Goal: Navigation & Orientation: Find specific page/section

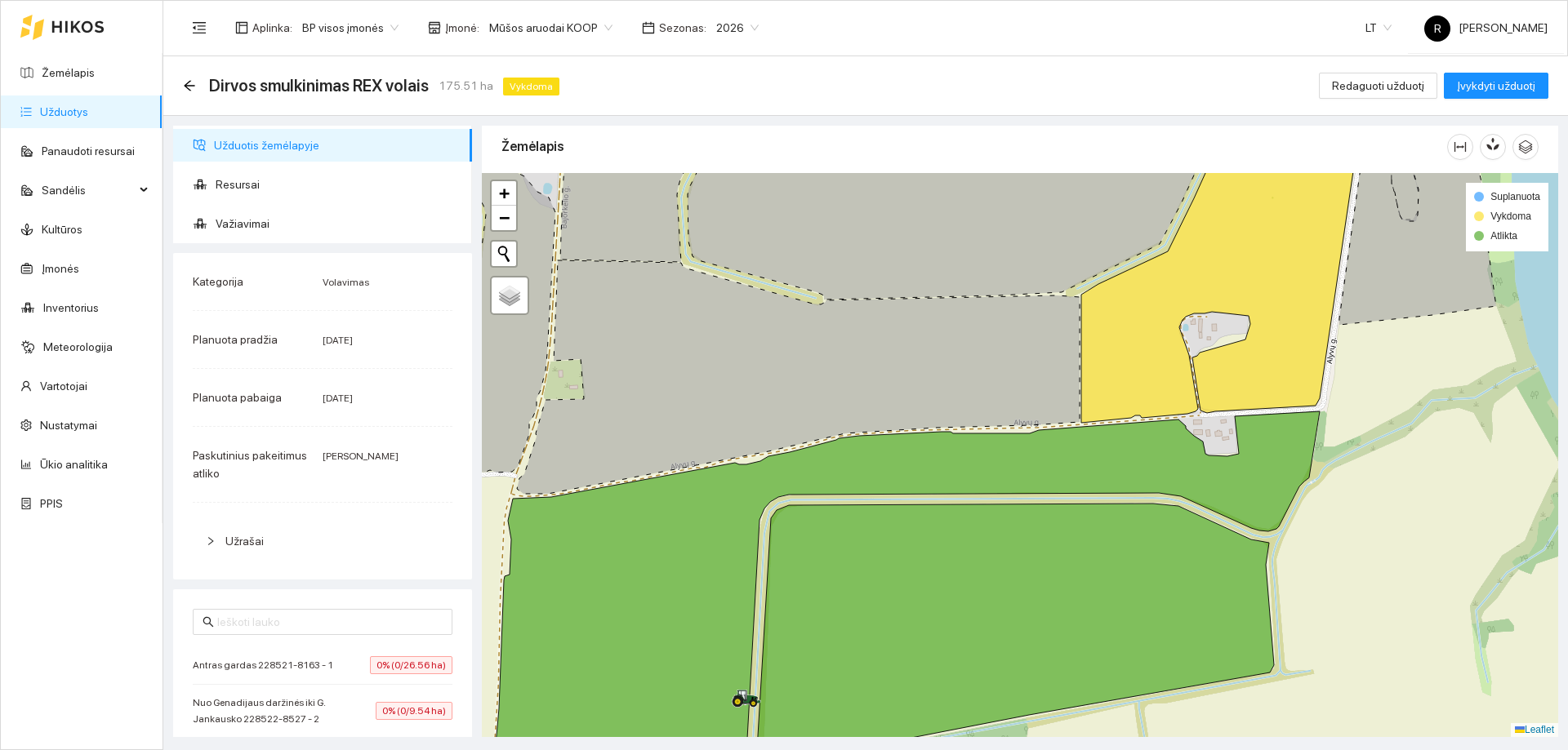
click at [294, 155] on span "Užduotis žemėlapyje" at bounding box center [336, 145] width 245 height 32
click at [85, 110] on link "Užduotys" at bounding box center [64, 112] width 48 height 13
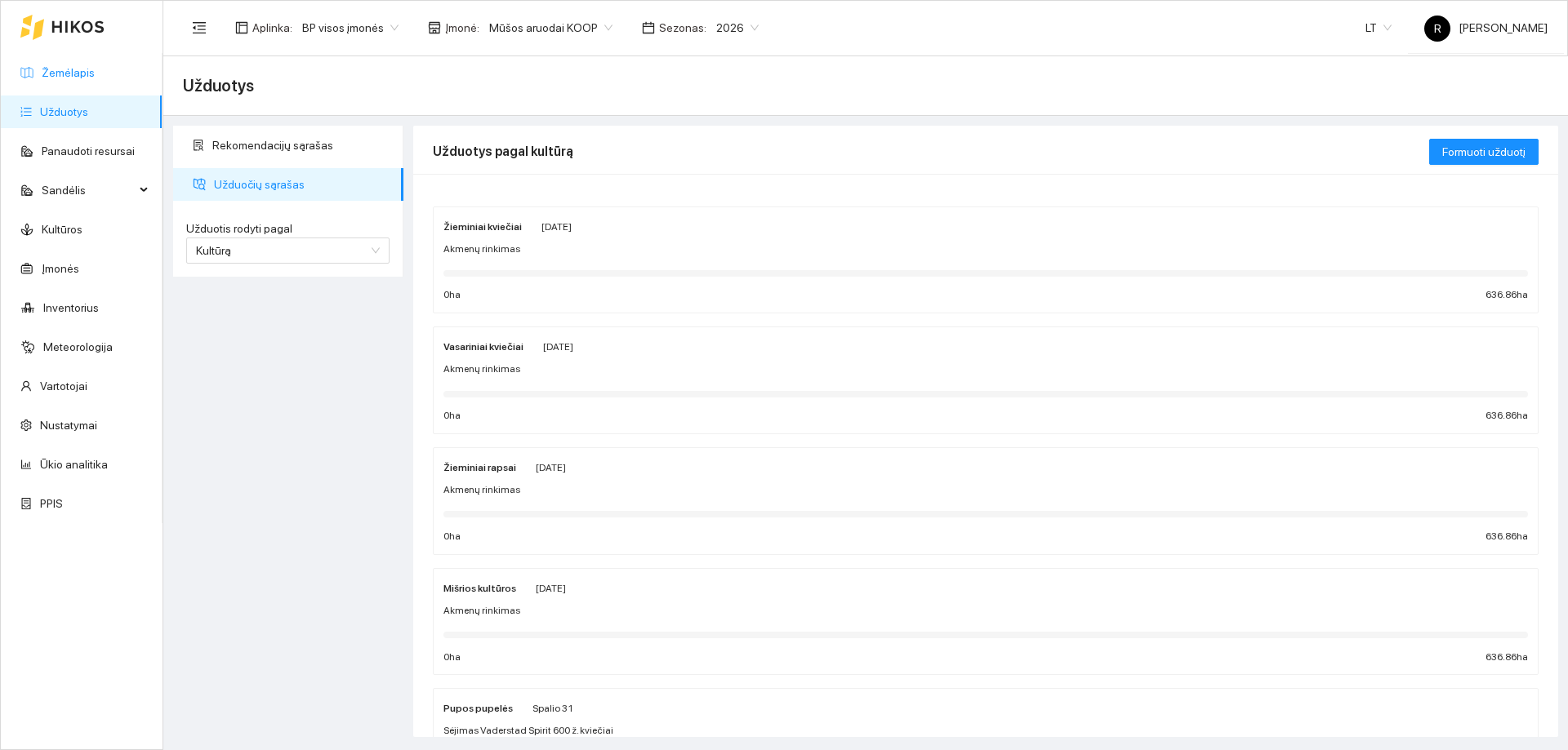
click at [82, 75] on link "Žemėlapis" at bounding box center [68, 72] width 53 height 13
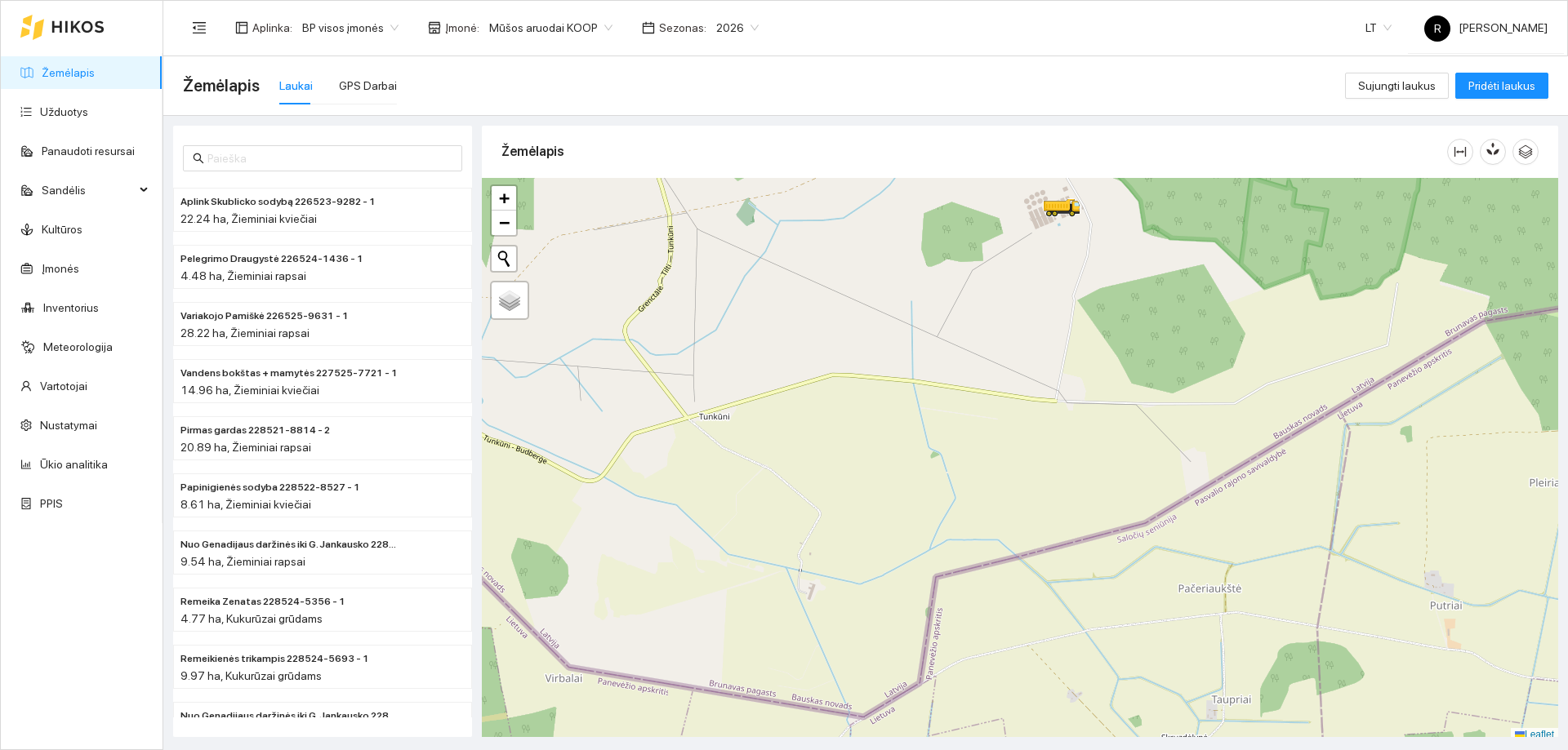
scroll to position [5, 0]
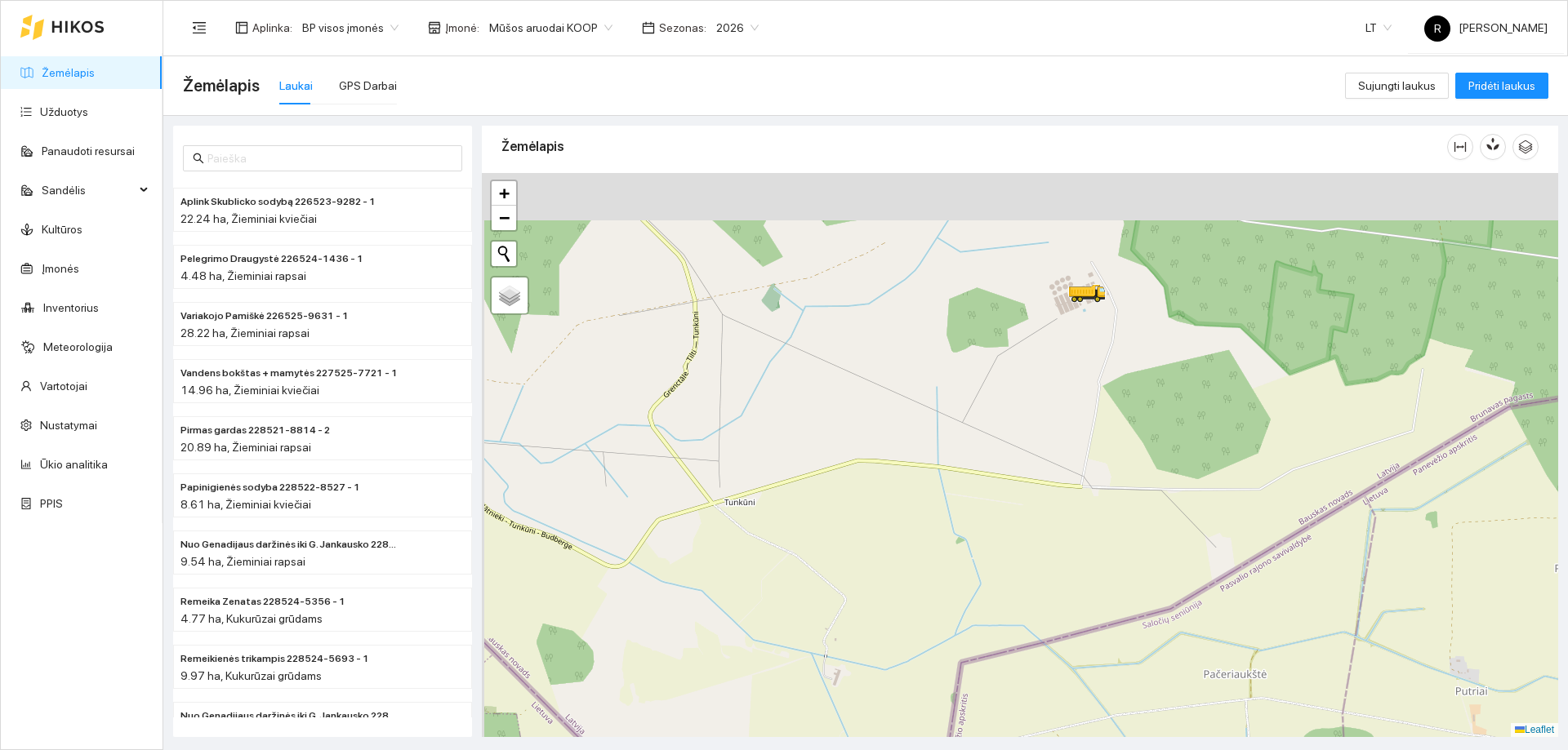
drag, startPoint x: 1085, startPoint y: 254, endPoint x: 1110, endPoint y: 346, distance: 95.3
click at [1110, 346] on div at bounding box center [1020, 455] width 1076 height 564
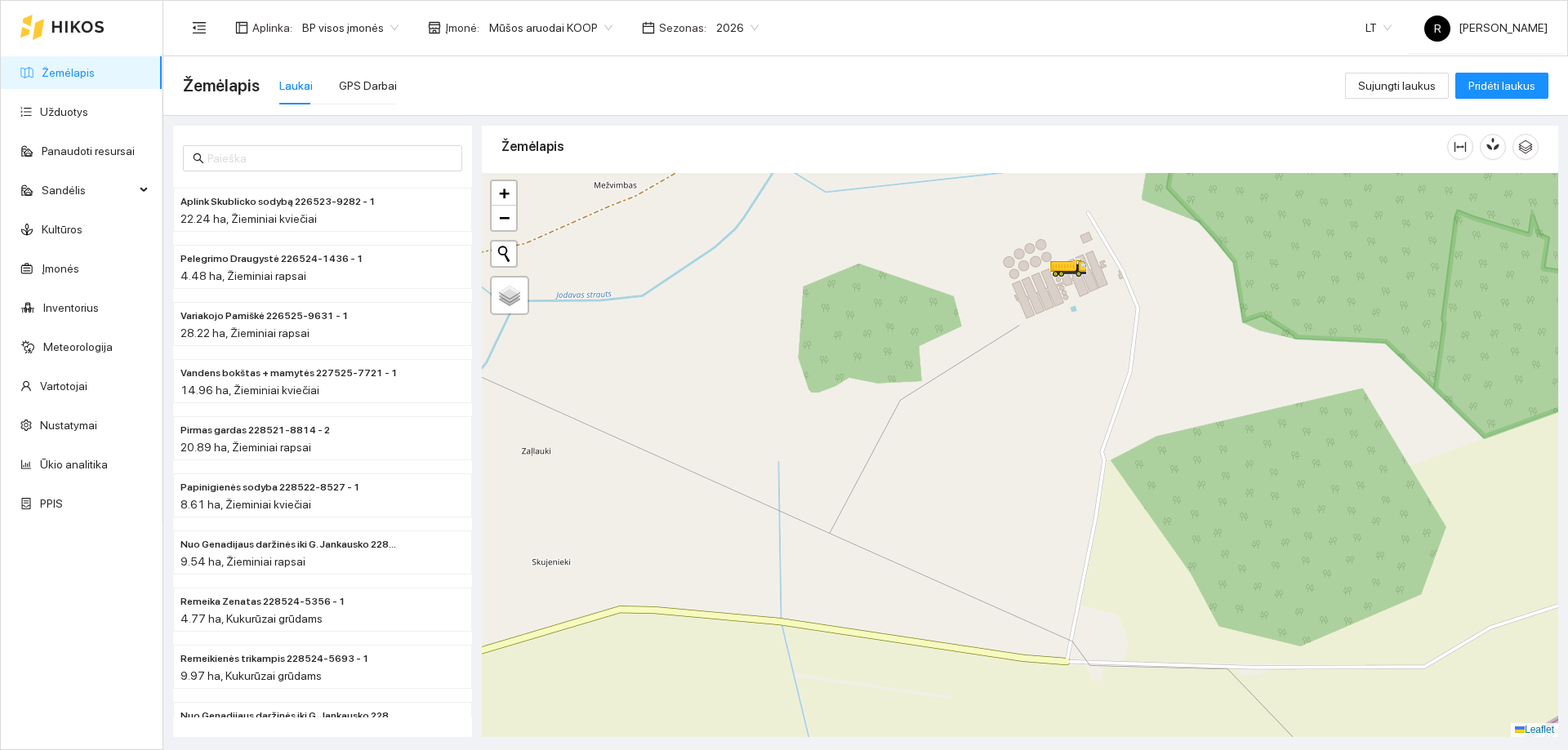
drag, startPoint x: 1087, startPoint y: 264, endPoint x: 1097, endPoint y: 284, distance: 22.4
click at [1096, 281] on div at bounding box center [1020, 455] width 1076 height 564
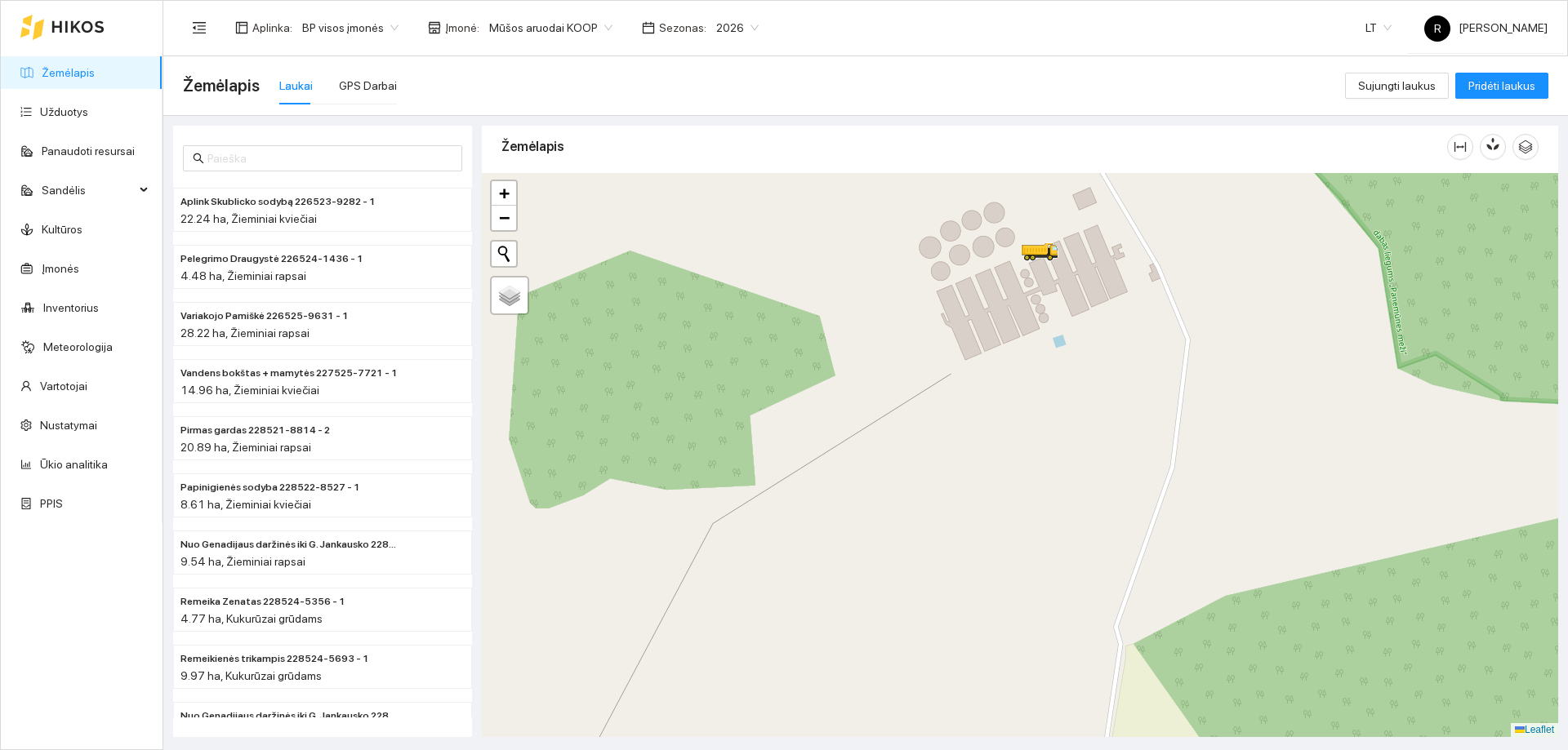
drag, startPoint x: 534, startPoint y: 296, endPoint x: 520, endPoint y: 301, distance: 14.9
click at [528, 295] on div at bounding box center [1020, 455] width 1076 height 564
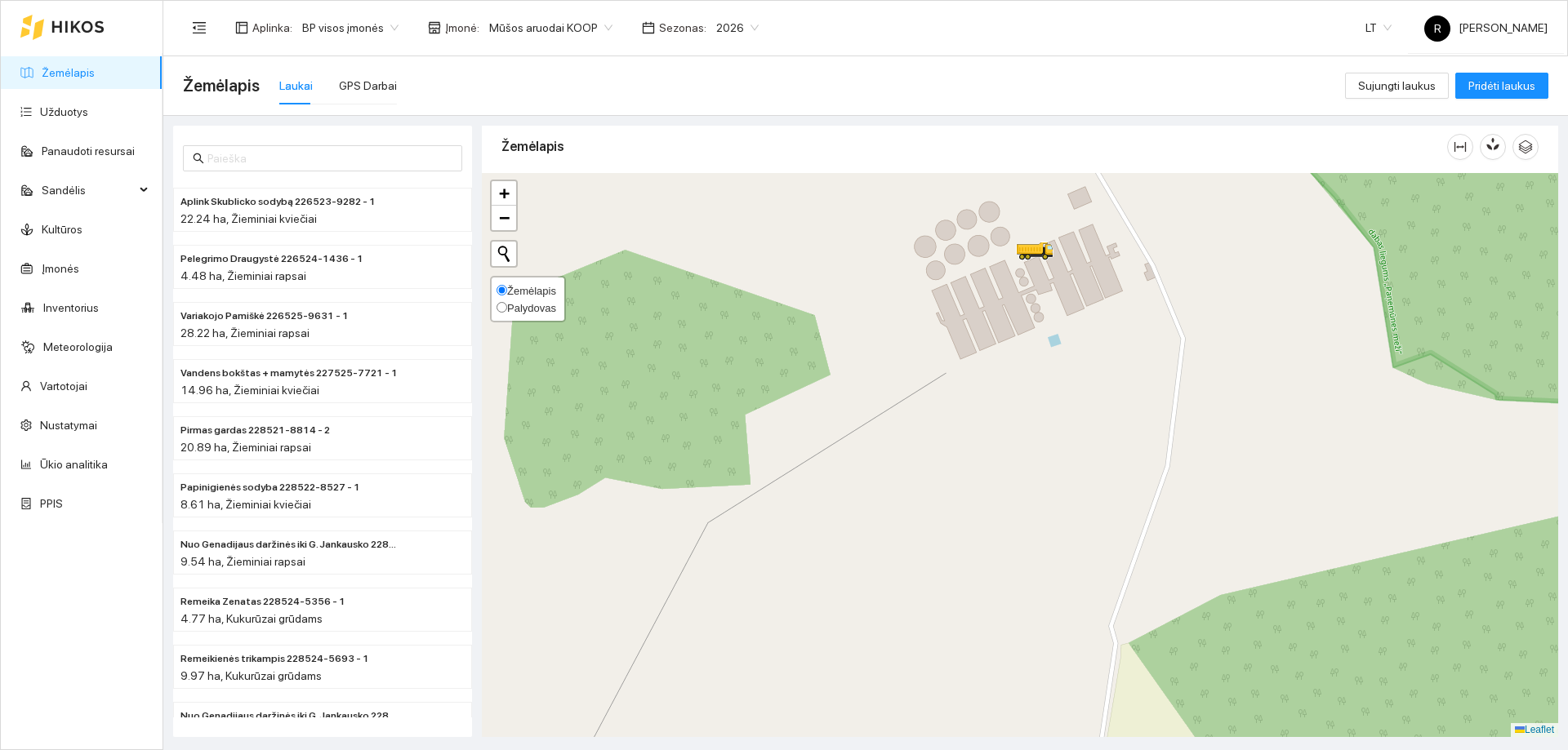
click at [520, 305] on span "Palydovas" at bounding box center [532, 308] width 49 height 12
click at [508, 308] on span "Palydovas" at bounding box center [532, 308] width 49 height 12
click at [506, 308] on input "Palydovas" at bounding box center [502, 307] width 10 height 10
radio input "true"
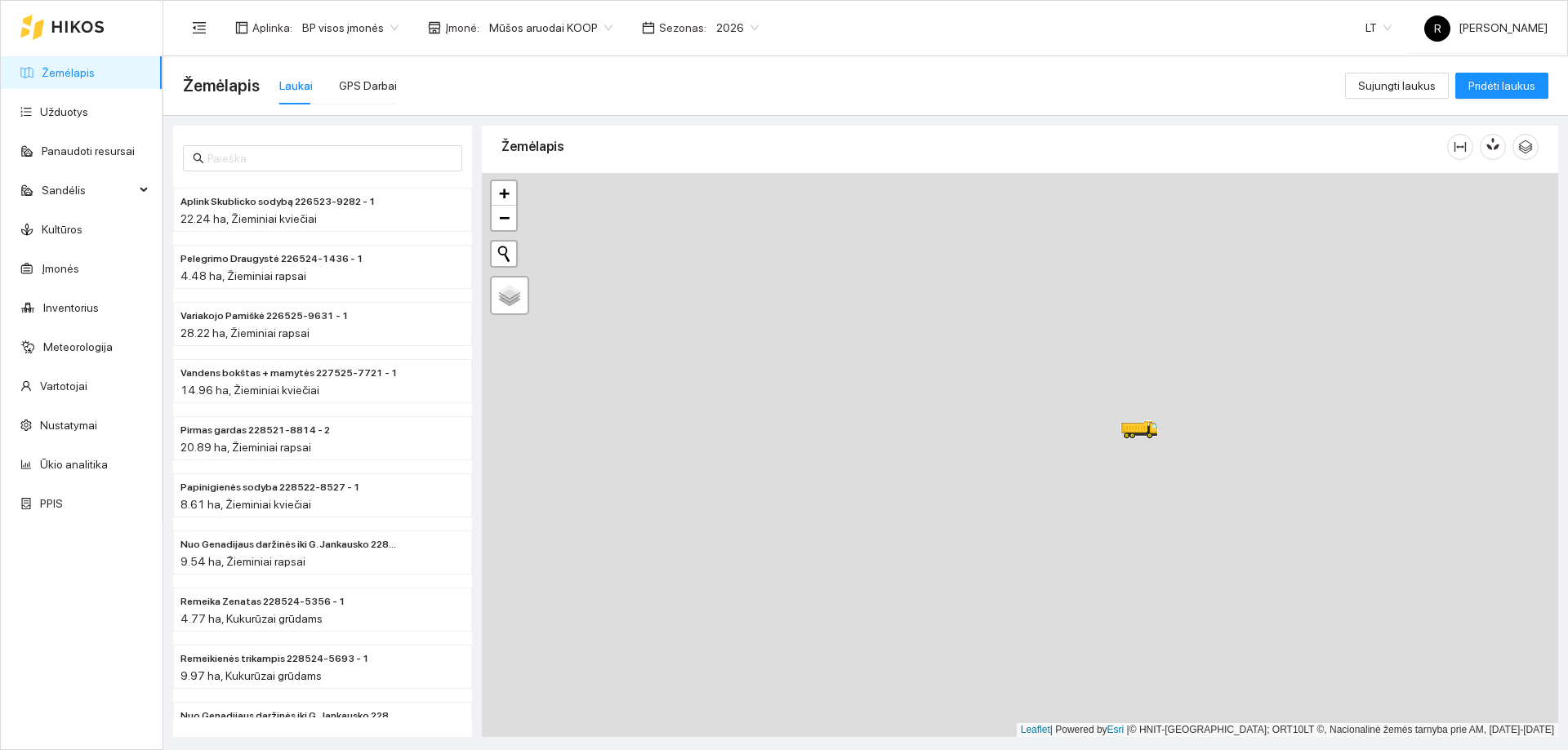
drag, startPoint x: 1183, startPoint y: 526, endPoint x: 1138, endPoint y: 444, distance: 93.5
click at [1141, 445] on div at bounding box center [1020, 455] width 1076 height 564
drag, startPoint x: 1154, startPoint y: 485, endPoint x: 1125, endPoint y: 416, distance: 74.8
click at [1125, 416] on div at bounding box center [1020, 455] width 1076 height 564
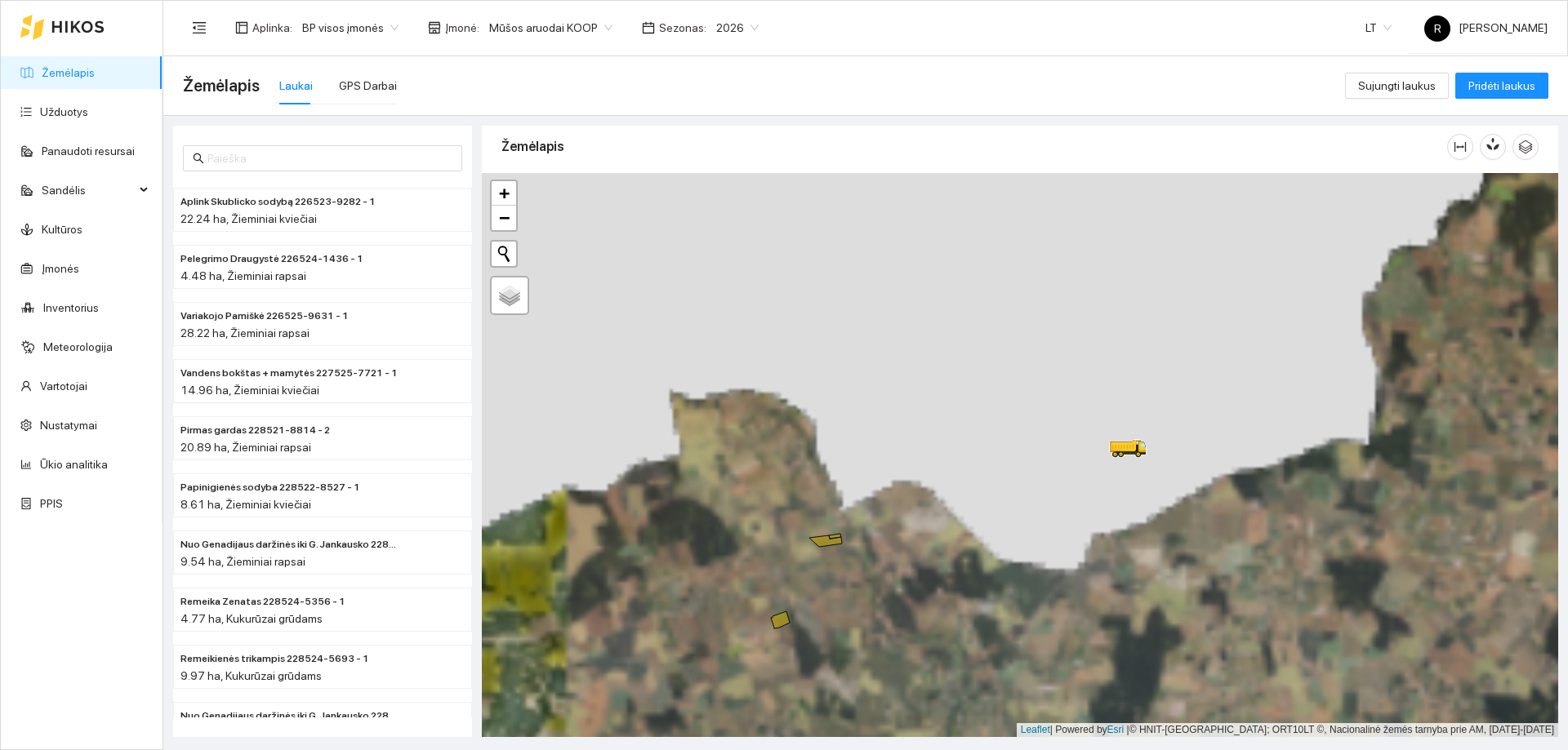
drag, startPoint x: 1142, startPoint y: 354, endPoint x: 1039, endPoint y: 539, distance: 211.7
click at [1149, 558] on div at bounding box center [1020, 455] width 1076 height 564
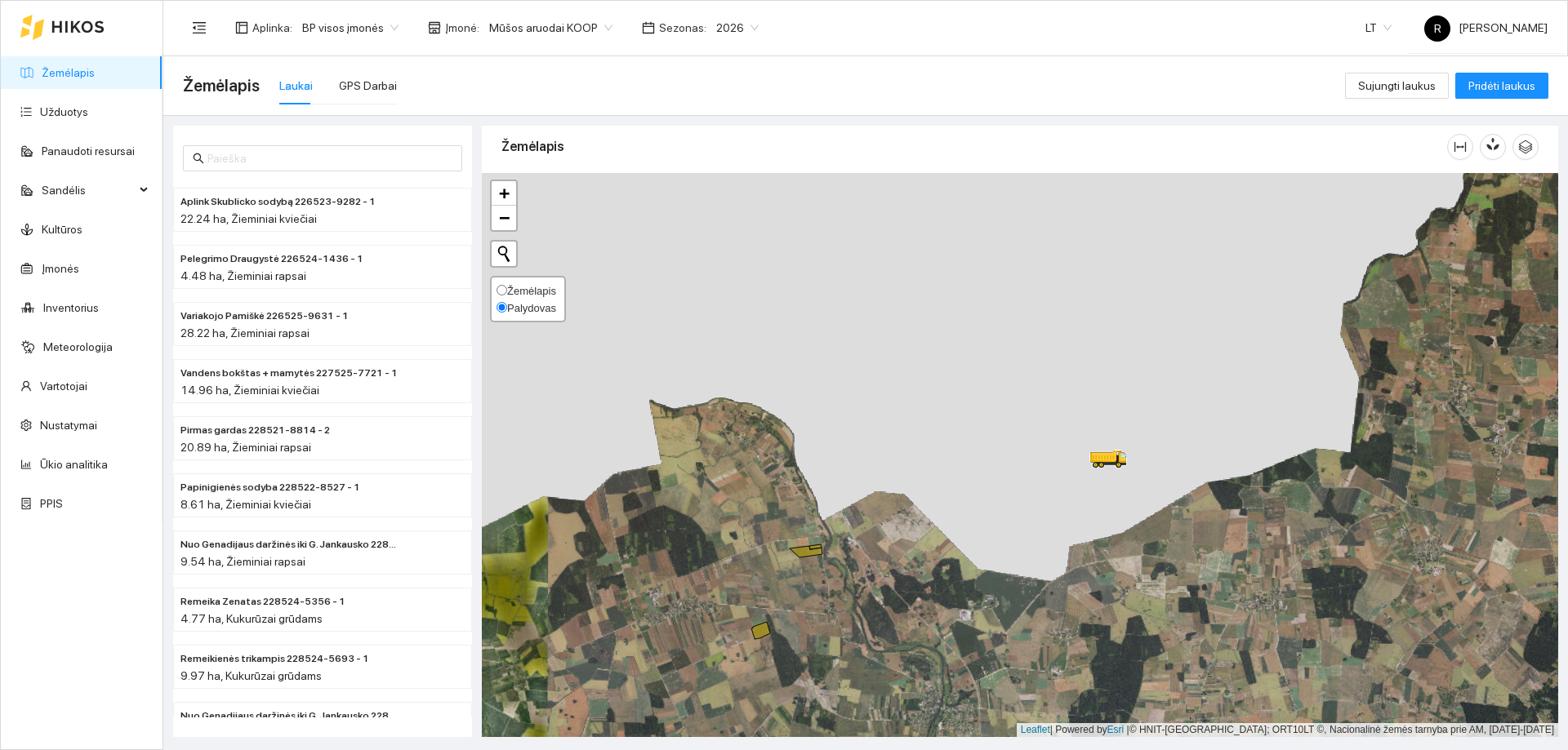
drag, startPoint x: 516, startPoint y: 292, endPoint x: 531, endPoint y: 313, distance: 25.8
click at [515, 292] on span "Žemėlapis" at bounding box center [532, 291] width 49 height 12
click at [508, 292] on input "Žemėlapis" at bounding box center [502, 290] width 10 height 10
radio input "true"
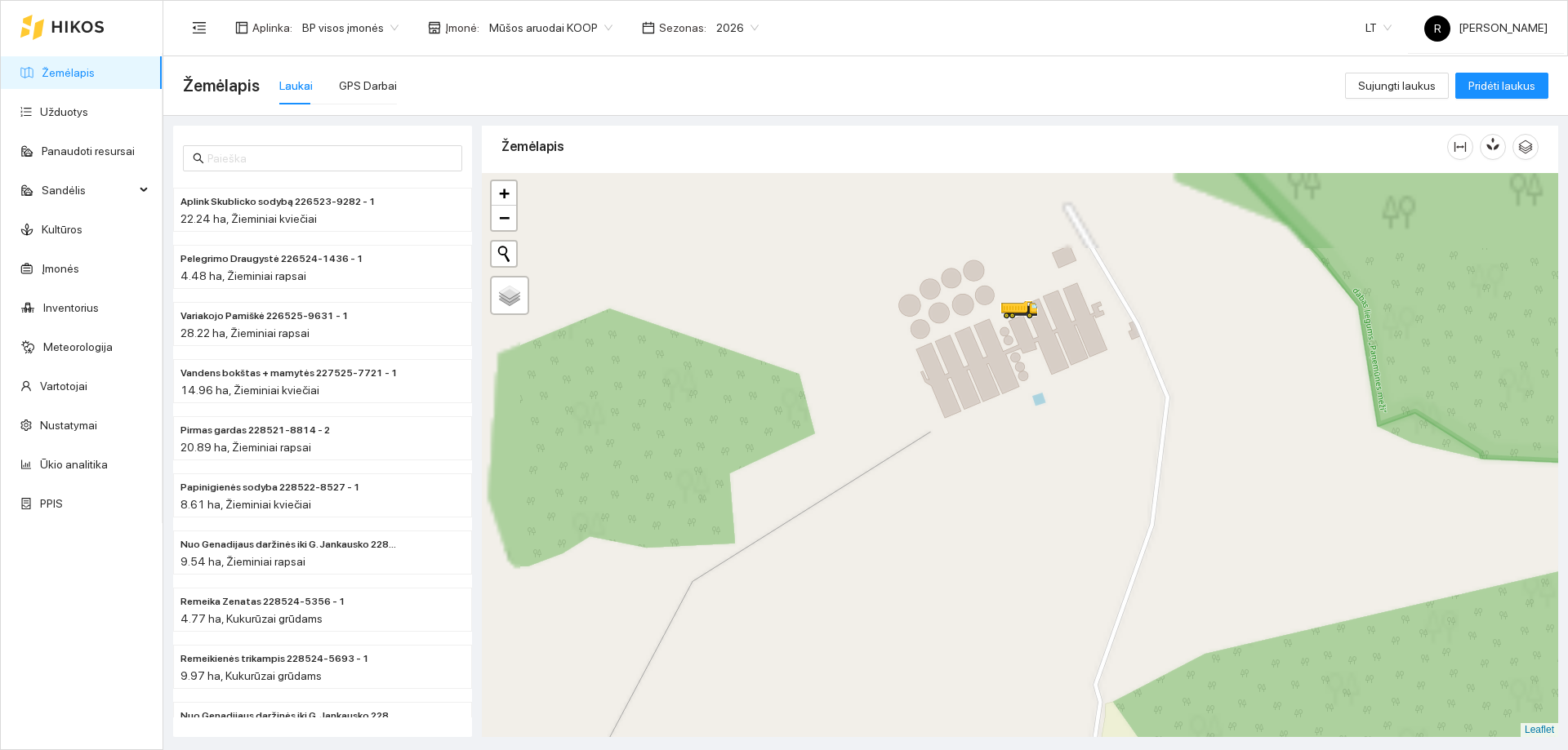
drag, startPoint x: 1109, startPoint y: 459, endPoint x: 1053, endPoint y: 551, distance: 107.7
click at [1122, 683] on div at bounding box center [1020, 455] width 1076 height 564
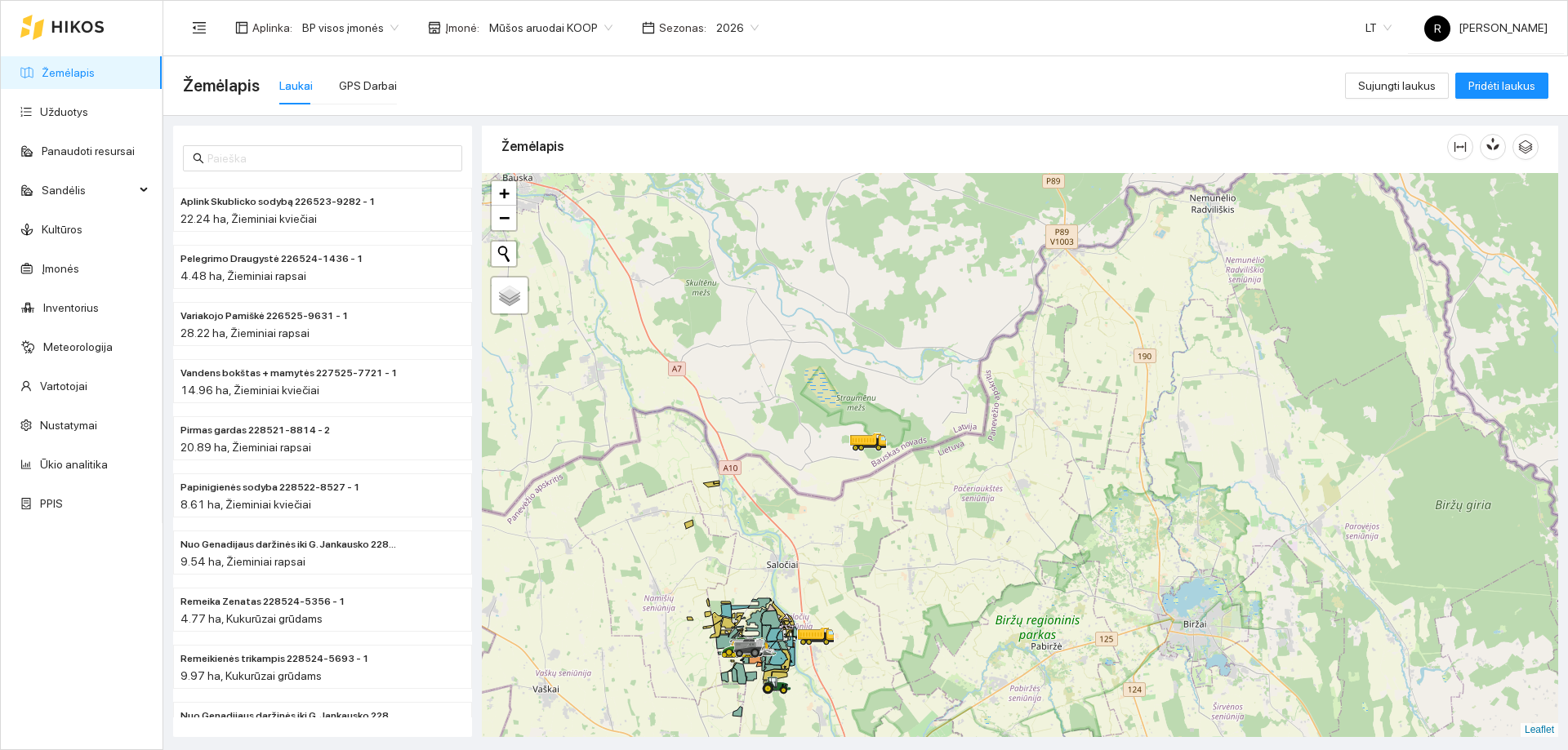
drag, startPoint x: 742, startPoint y: 485, endPoint x: 860, endPoint y: 491, distance: 118.2
click at [860, 492] on div at bounding box center [1020, 455] width 1076 height 564
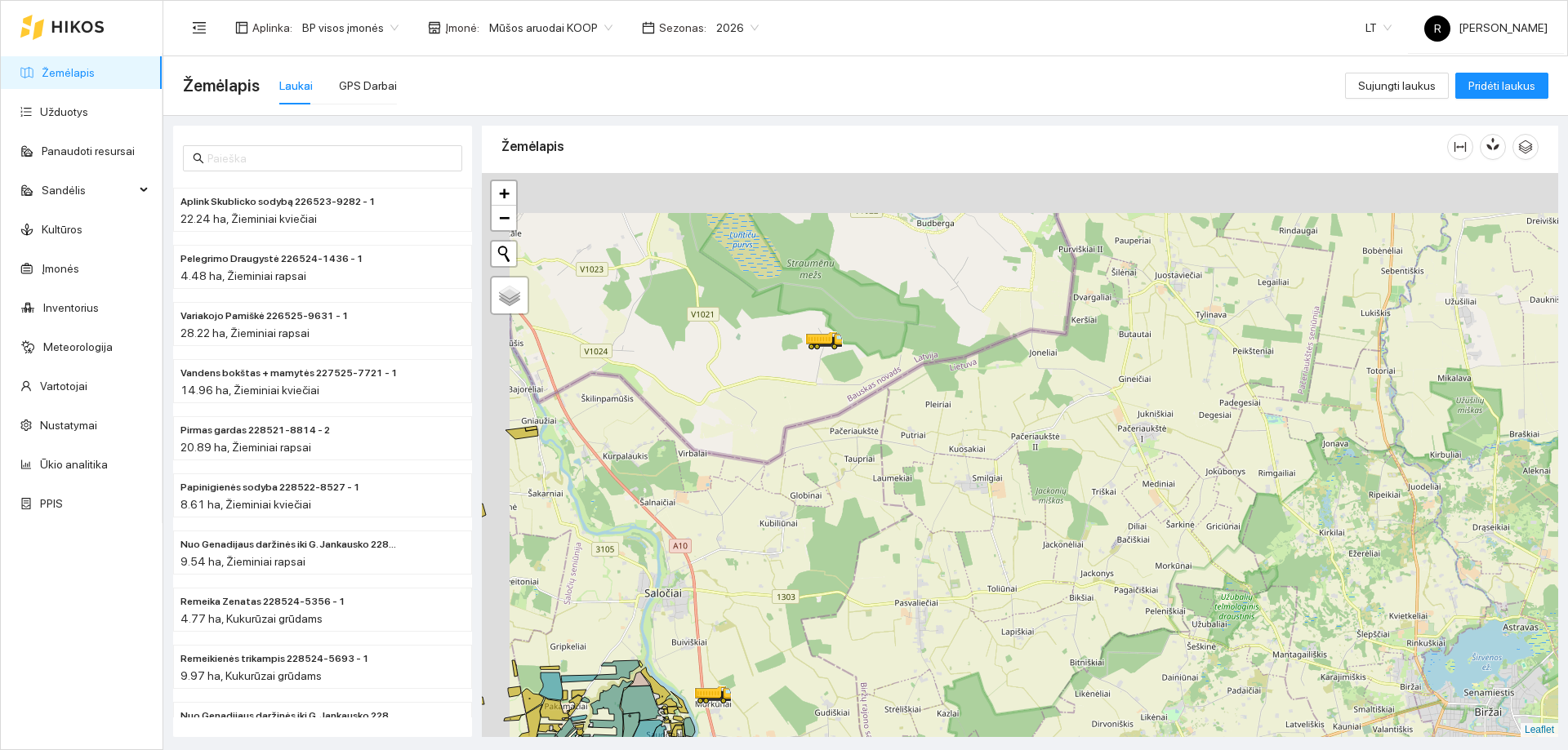
drag, startPoint x: 846, startPoint y: 437, endPoint x: 879, endPoint y: 590, distance: 156.5
click at [879, 590] on div at bounding box center [1020, 455] width 1076 height 564
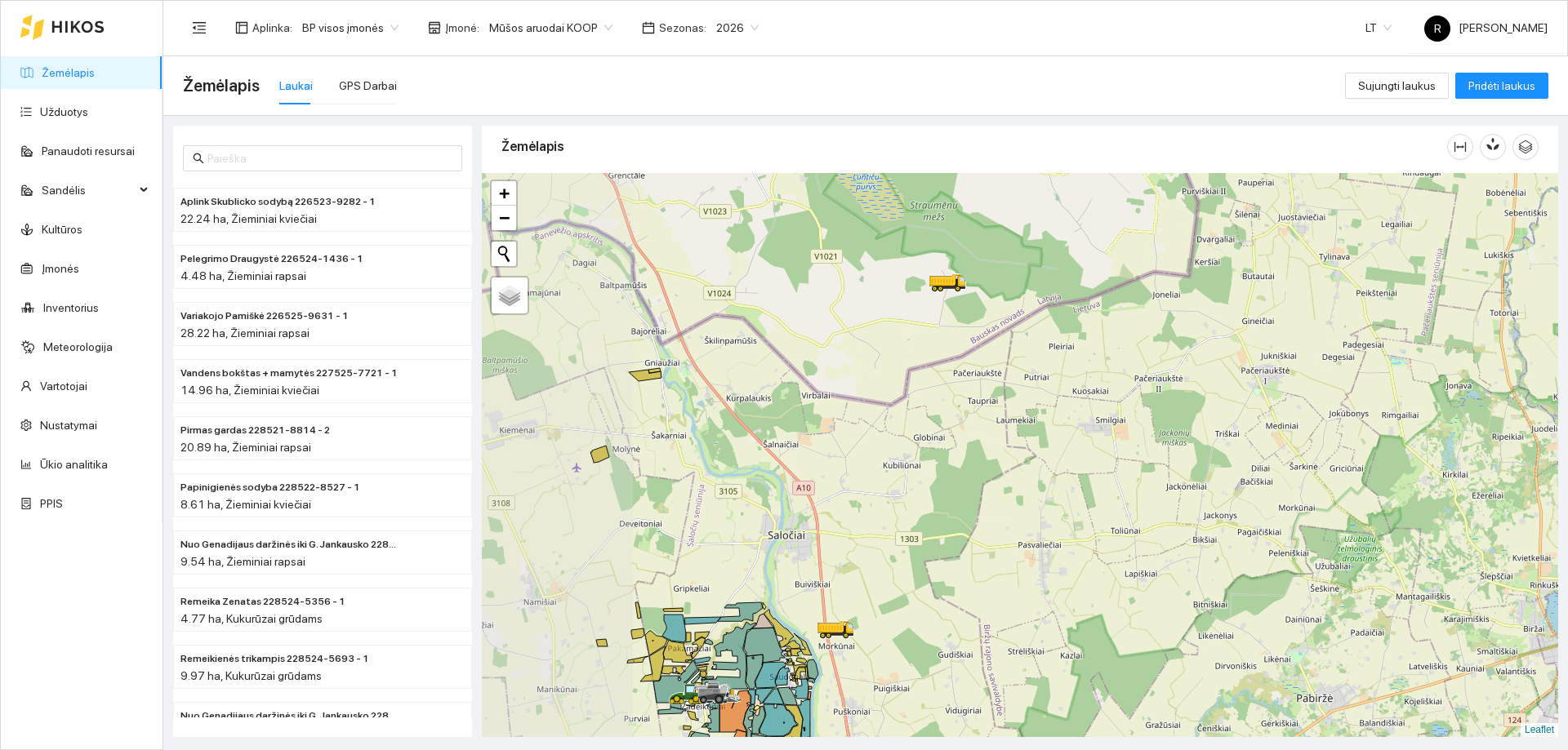
drag, startPoint x: 838, startPoint y: 472, endPoint x: 1033, endPoint y: 397, distance: 208.9
click at [1033, 397] on div at bounding box center [1020, 455] width 1076 height 564
